Goal: Information Seeking & Learning: Learn about a topic

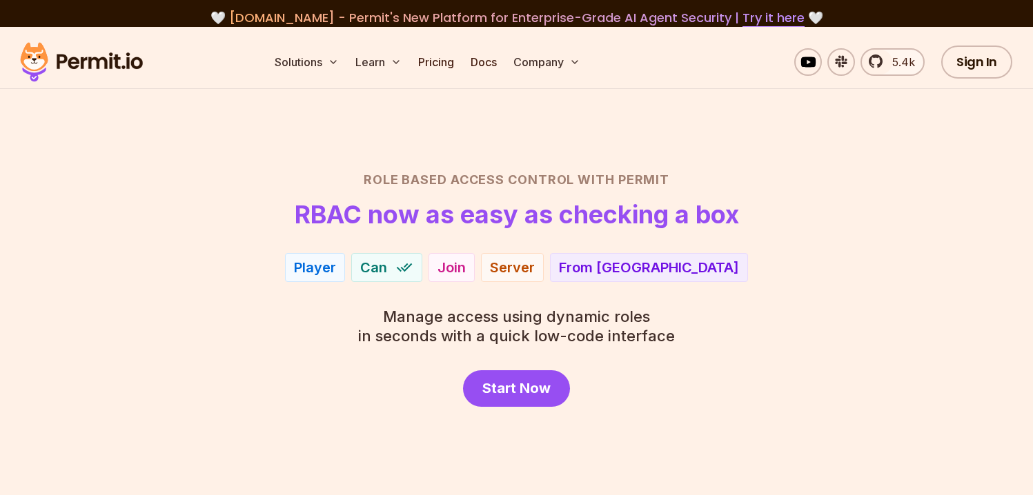
click at [109, 64] on img at bounding box center [81, 62] width 135 height 47
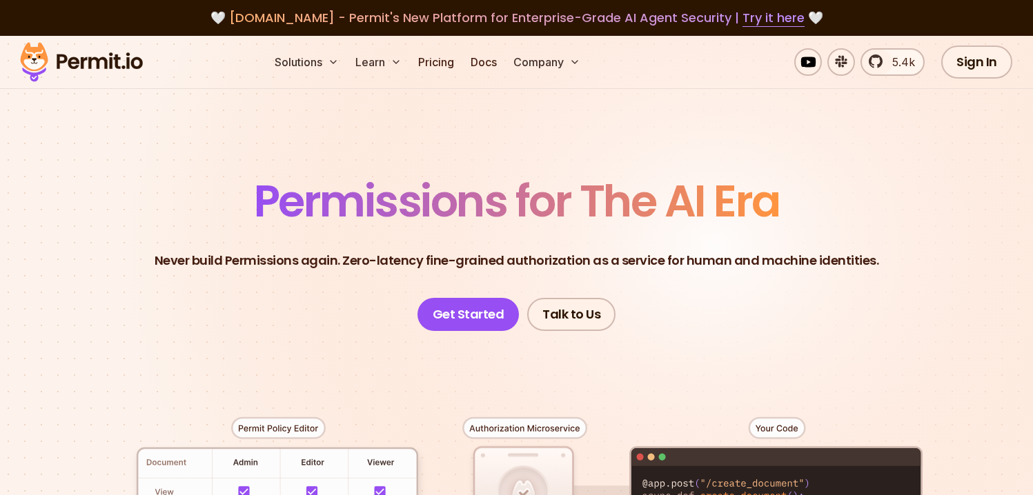
click at [464, 56] on ul "Solutions Learn Pricing Docs Company" at bounding box center [427, 62] width 317 height 28
click at [446, 61] on link "Pricing" at bounding box center [436, 62] width 47 height 28
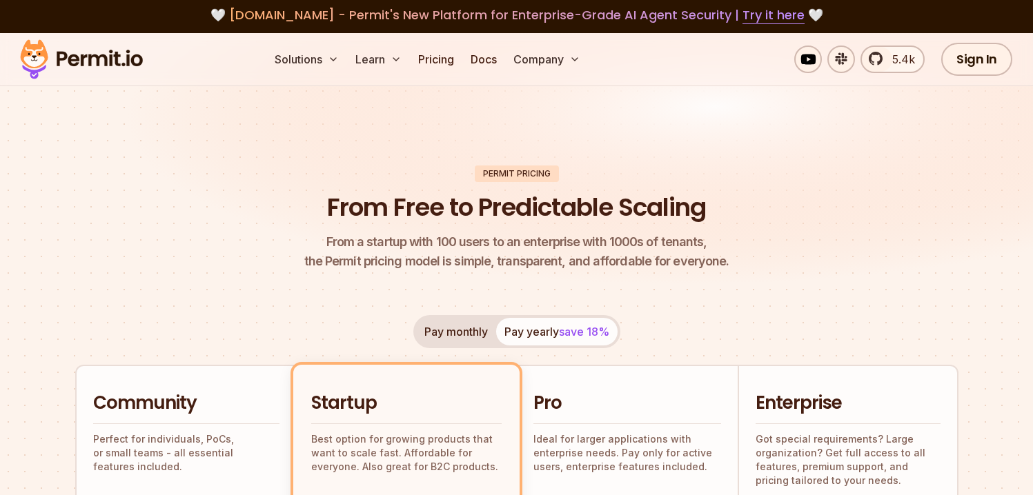
scroll to position [1, 0]
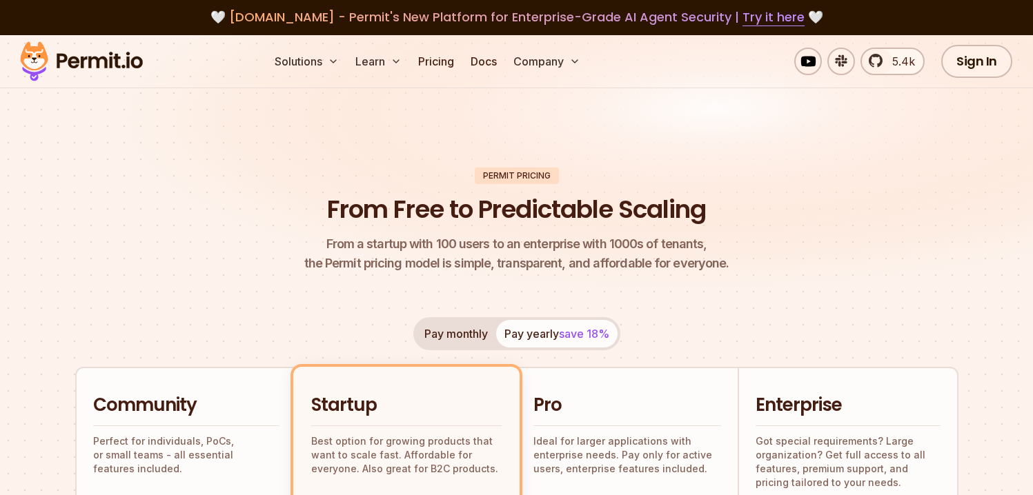
click at [134, 66] on img at bounding box center [81, 61] width 135 height 47
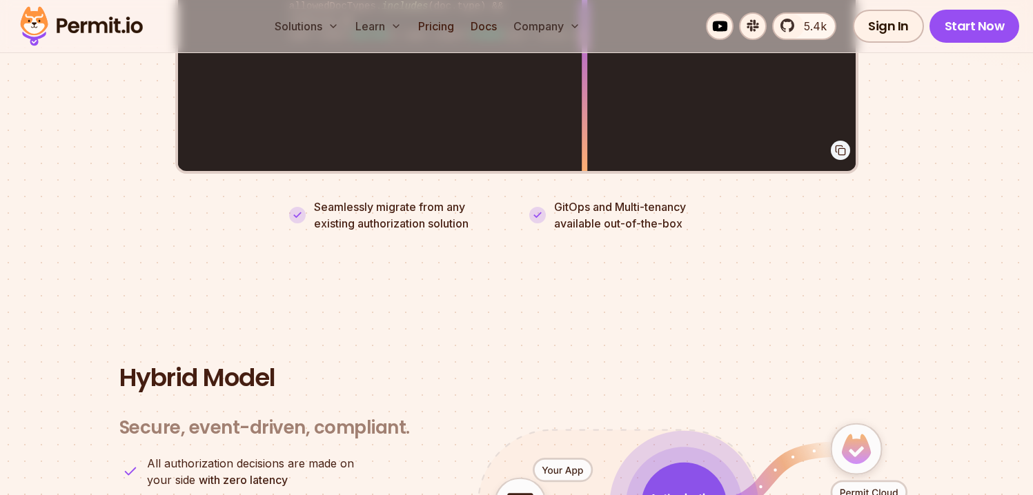
scroll to position [3115, 0]
